Goal: Obtain resource: Download file/media

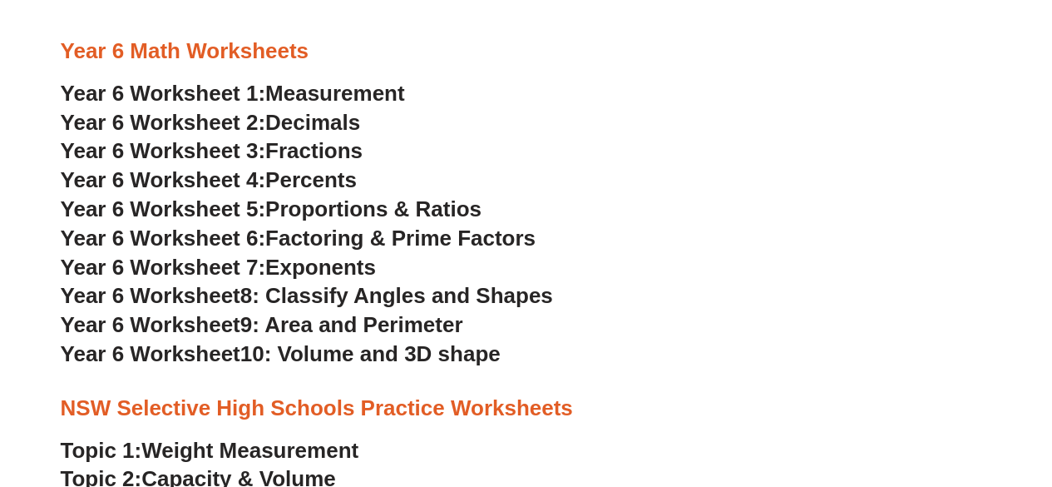
scroll to position [3161, 0]
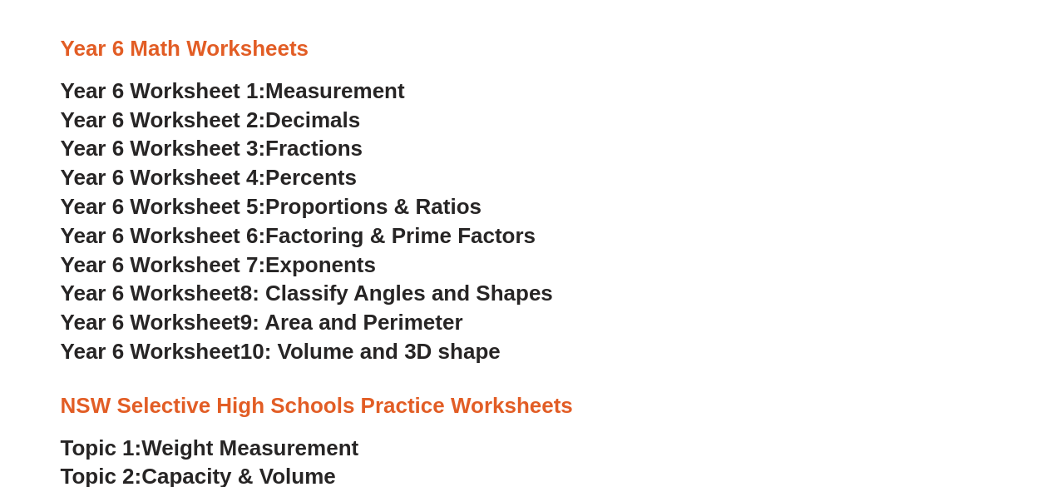
click at [347, 292] on span "8: Classify Angles and Shapes" at bounding box center [396, 292] width 313 height 25
click at [226, 118] on span "Year 6 Worksheet 2:" at bounding box center [163, 119] width 205 height 25
click at [212, 148] on span "Year 6 Worksheet 3:" at bounding box center [163, 148] width 205 height 25
click at [217, 118] on span "Year 6 Worksheet 2:" at bounding box center [163, 119] width 205 height 25
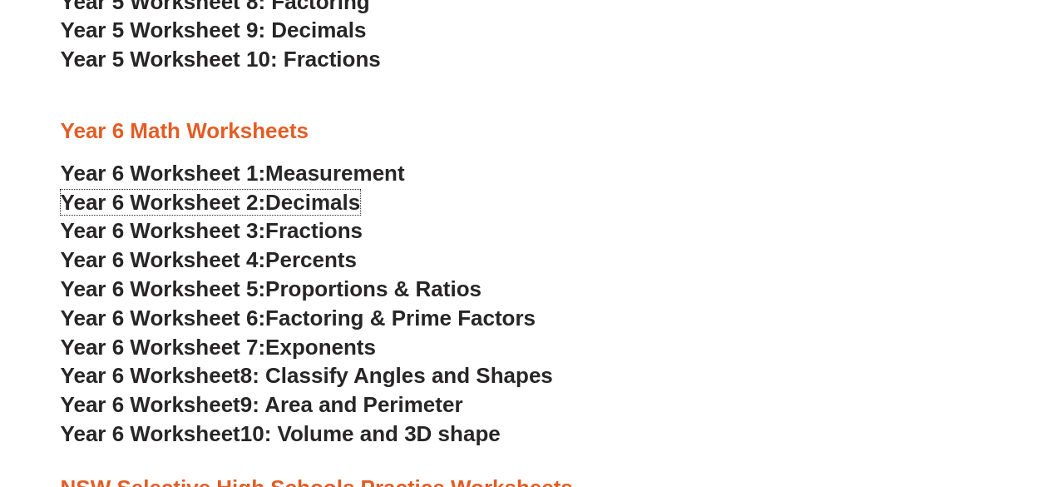
scroll to position [3078, 0]
